Goal: Information Seeking & Learning: Stay updated

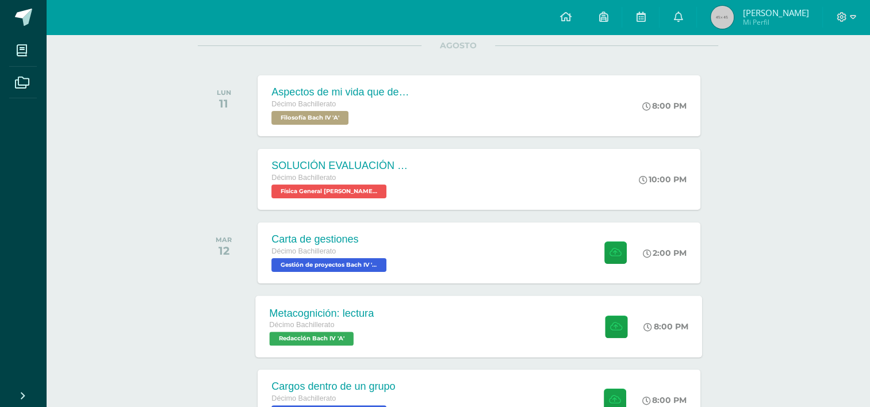
scroll to position [173, 0]
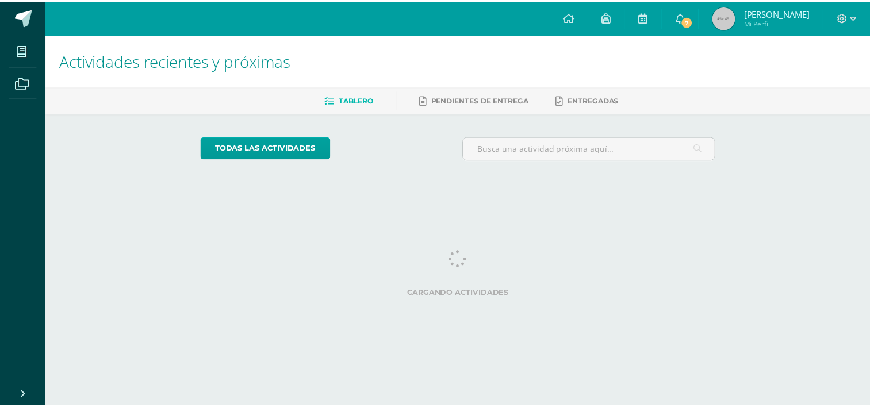
scroll to position [0, 4]
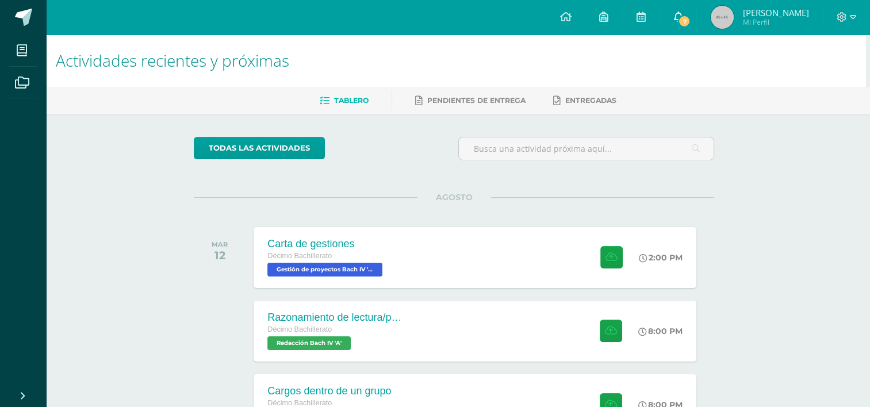
click at [683, 14] on icon at bounding box center [678, 17] width 9 height 10
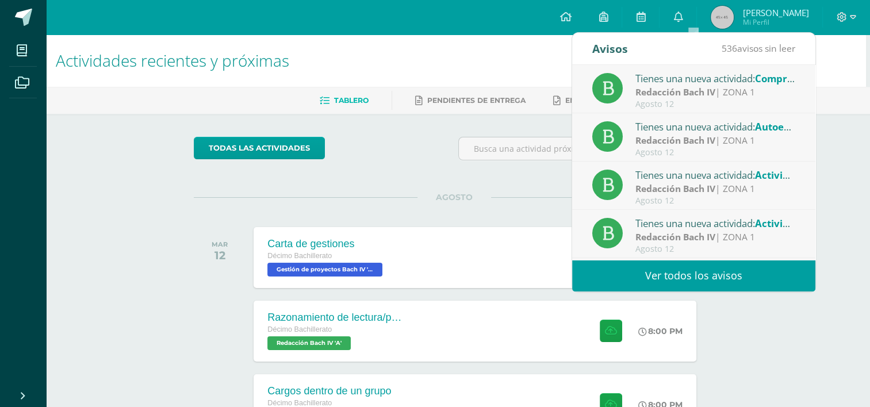
click at [725, 88] on div "Redacción [PERSON_NAME] IV | ZONA 1" at bounding box center [716, 92] width 160 height 13
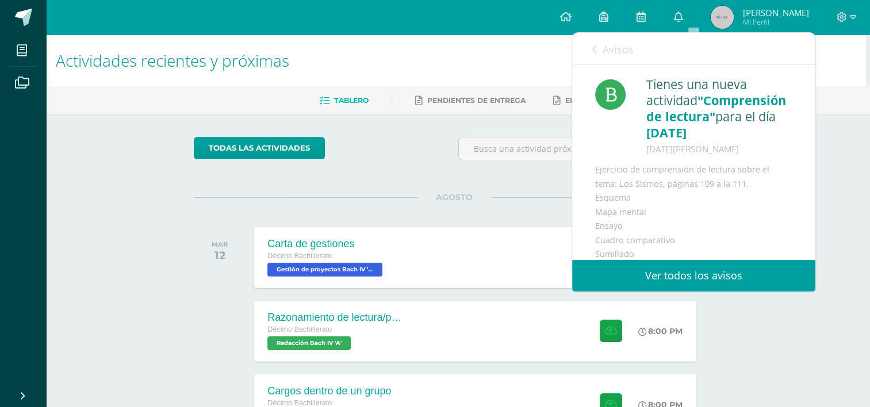
click at [608, 55] on span "Avisos" at bounding box center [618, 50] width 31 height 14
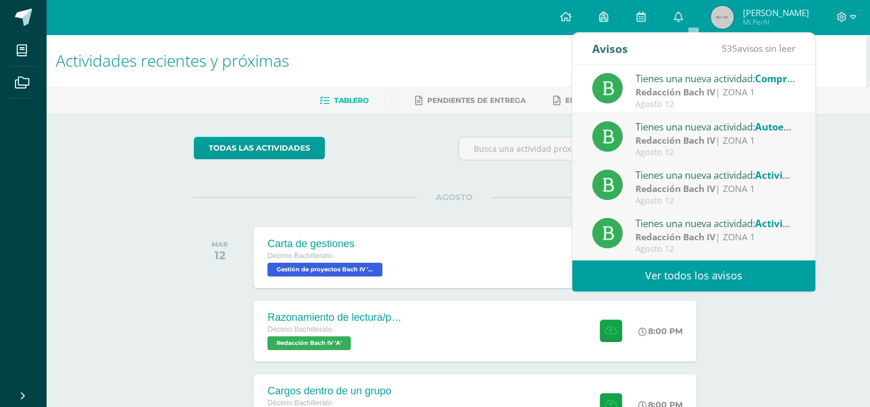
click at [677, 136] on strong "Redacción Bach IV" at bounding box center [676, 140] width 80 height 13
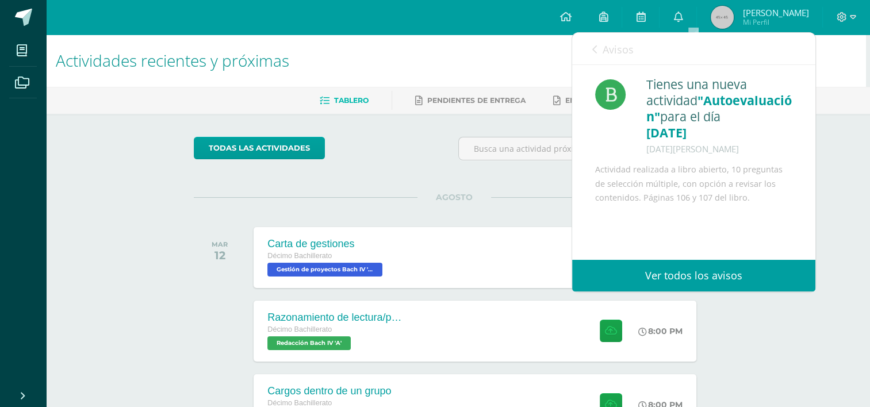
click at [612, 55] on span "Avisos" at bounding box center [618, 50] width 31 height 14
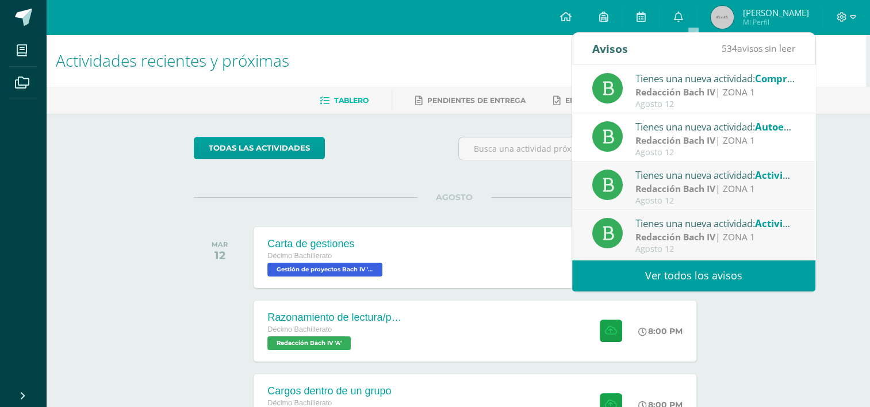
click at [713, 207] on div "Tienes una nueva actividad: Actividades del libro # 2 Redacción [PERSON_NAME] I…" at bounding box center [693, 186] width 243 height 48
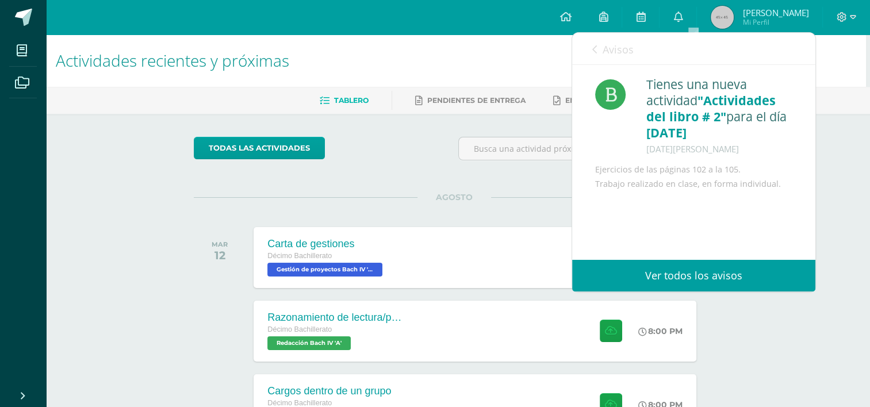
click at [598, 58] on link "Avisos" at bounding box center [613, 49] width 41 height 33
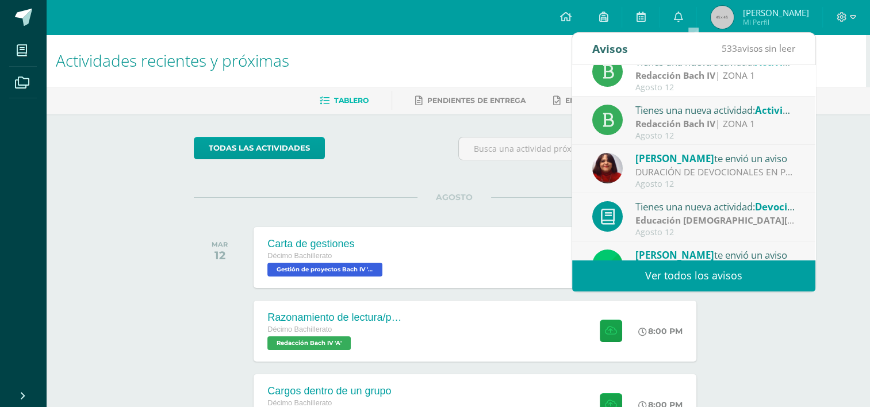
scroll to position [115, 0]
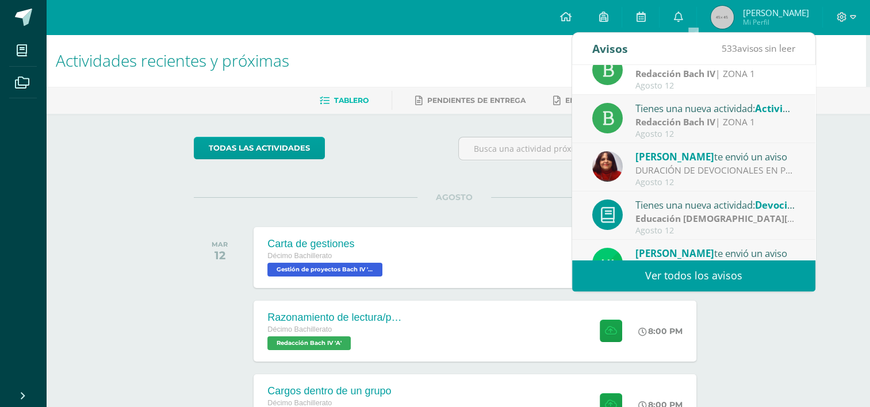
click at [662, 113] on div "Tienes una nueva actividad: Actividades del libro # 1" at bounding box center [716, 108] width 160 height 15
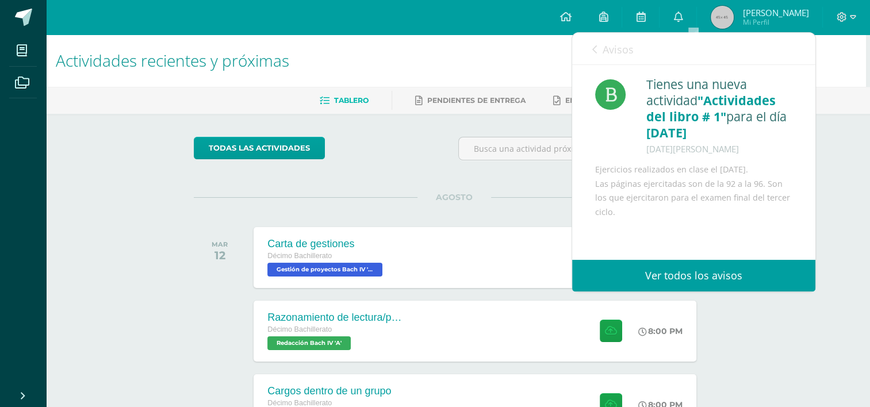
click at [617, 49] on span "Avisos" at bounding box center [618, 50] width 31 height 14
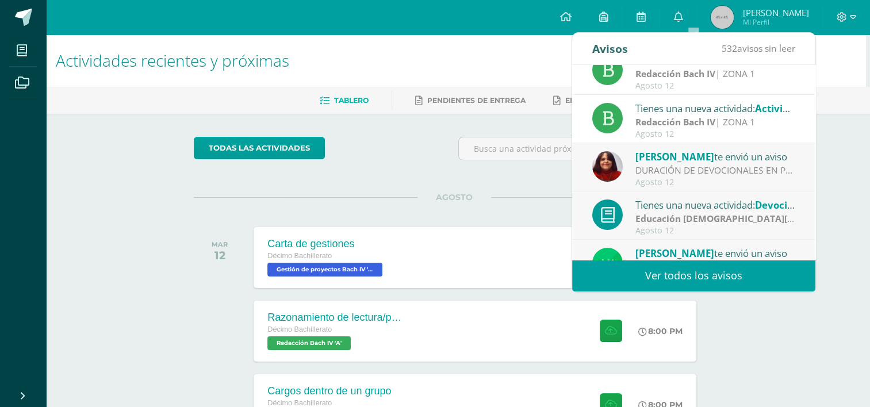
click at [706, 174] on div "DURACIÓN DE DEVOCIONALES EN PRIMARIA: APRECIABLES ESTUDIANTES: LES SOLICITO NUE…" at bounding box center [716, 170] width 160 height 13
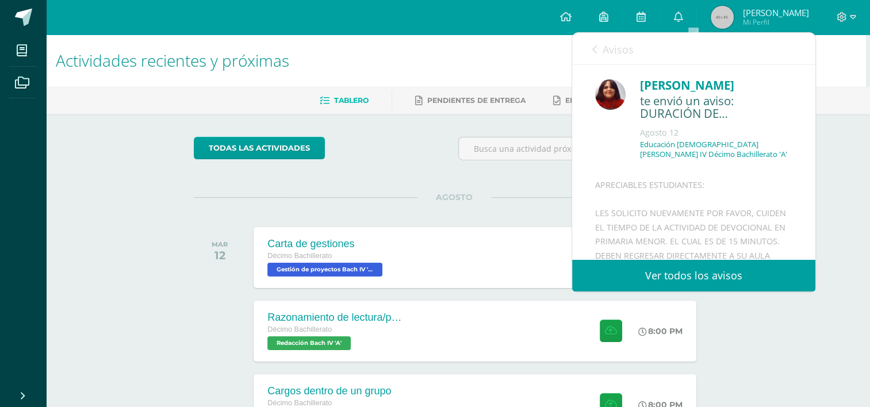
click at [625, 53] on span "Avisos" at bounding box center [618, 50] width 31 height 14
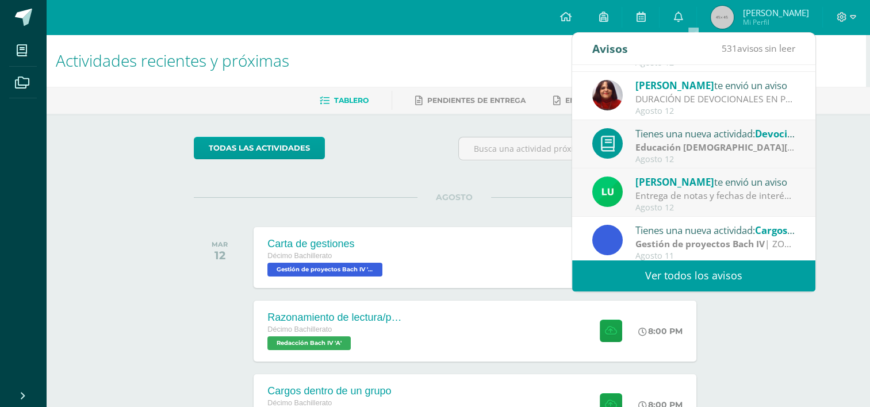
scroll to position [191, 0]
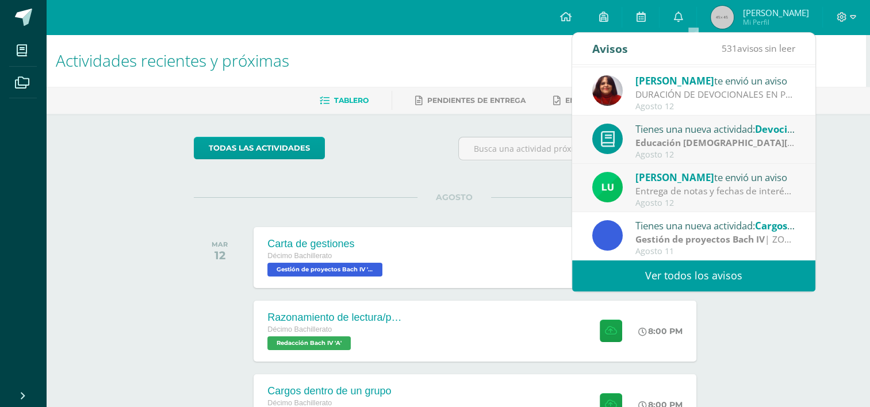
click at [718, 143] on strong "Educación [DEMOGRAPHIC_DATA][PERSON_NAME] IV" at bounding box center [752, 142] width 233 height 13
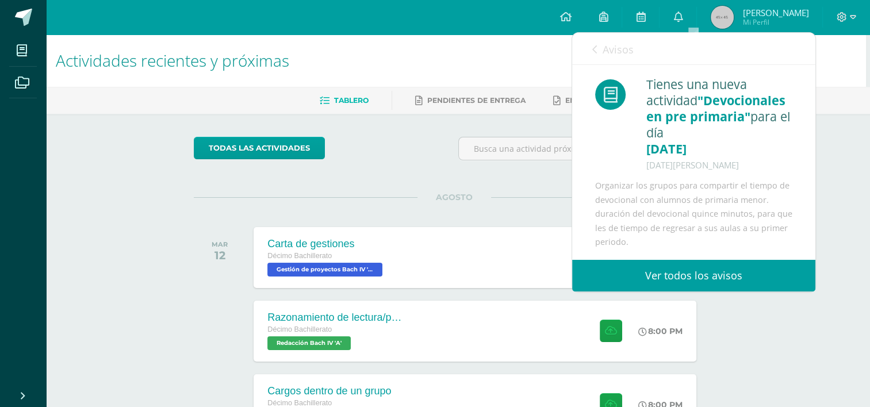
click at [622, 50] on span "Avisos" at bounding box center [618, 50] width 31 height 14
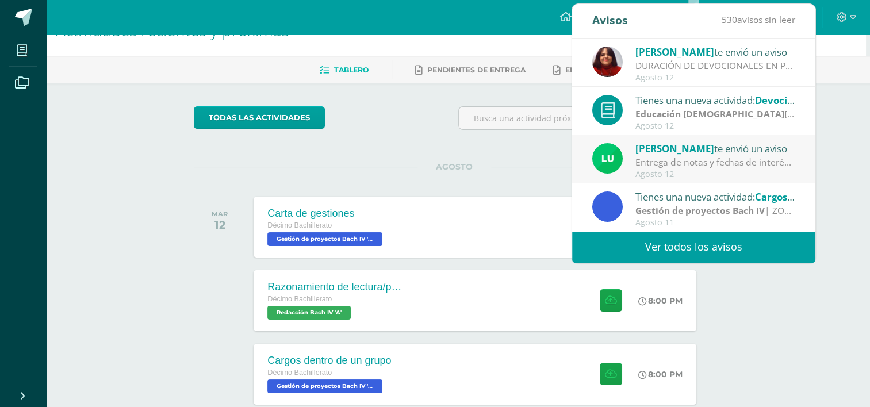
scroll to position [58, 4]
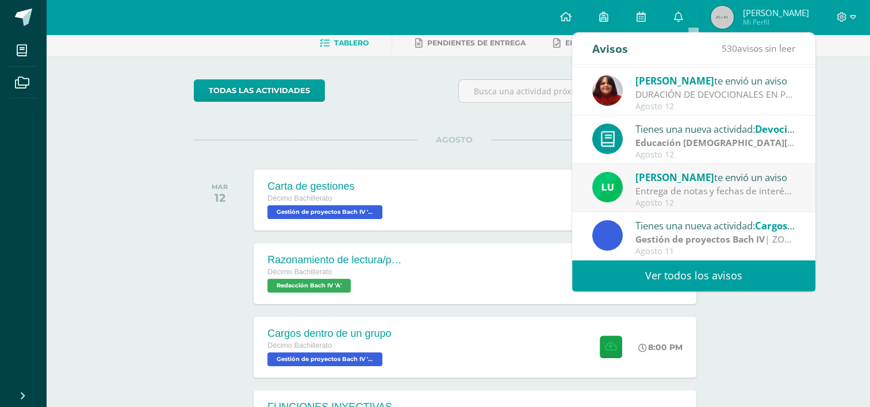
click at [732, 189] on div "Entrega de notas y fechas de interés: Buenos días estimada comunidad. Espero qu…" at bounding box center [716, 191] width 160 height 13
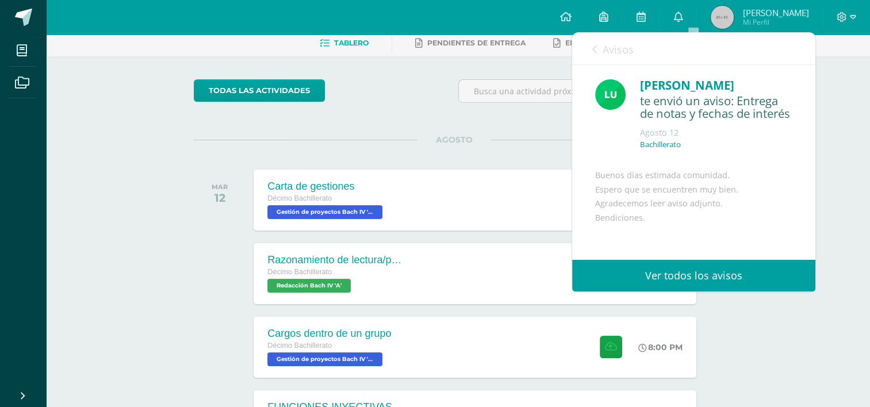
click at [618, 51] on span "Avisos" at bounding box center [618, 50] width 31 height 14
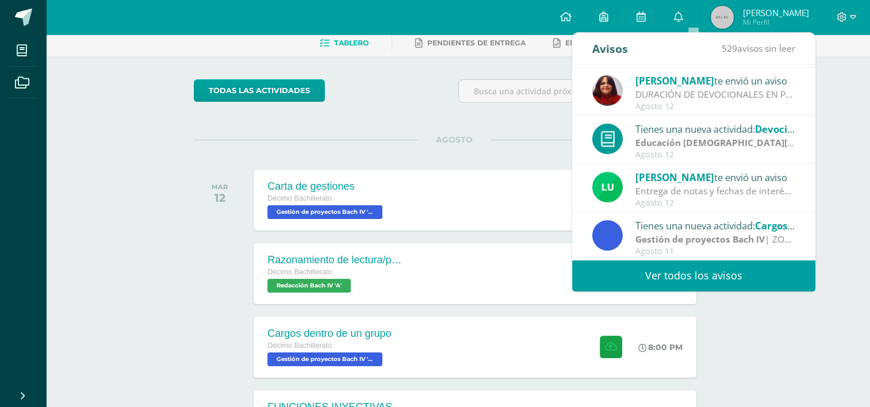
click at [387, 106] on div "todas las Actividades" at bounding box center [299, 95] width 221 height 33
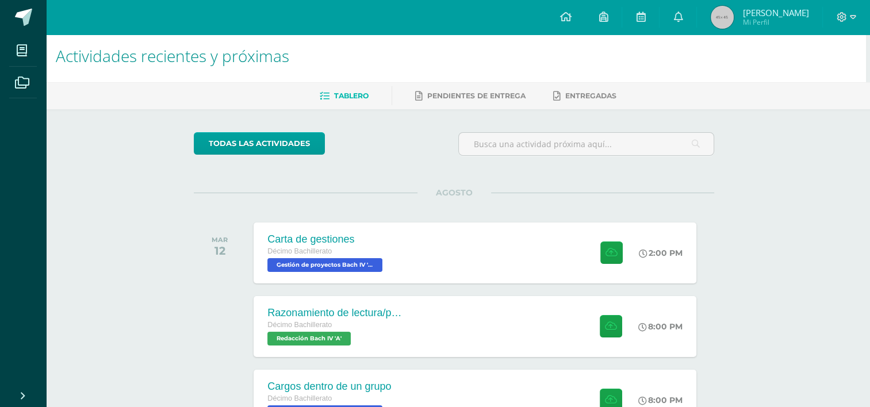
scroll to position [0, 4]
